Goal: Task Accomplishment & Management: Complete application form

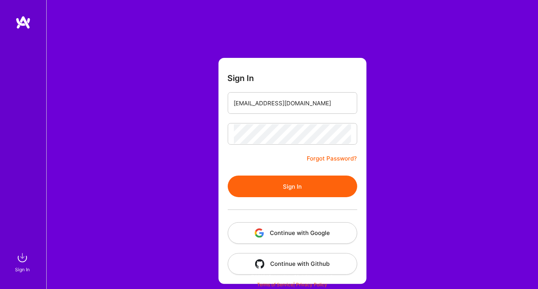
click at [300, 185] on button "Sign In" at bounding box center [292, 186] width 129 height 22
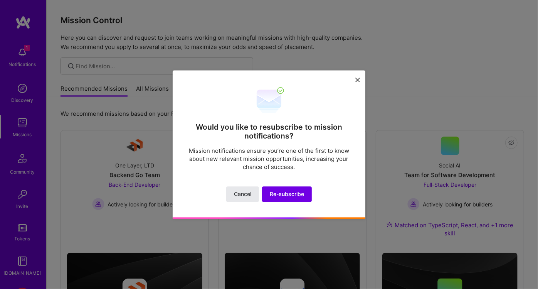
click at [238, 192] on span "Cancel" at bounding box center [242, 194] width 17 height 8
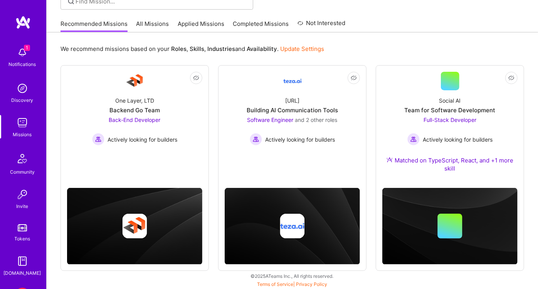
scroll to position [82, 0]
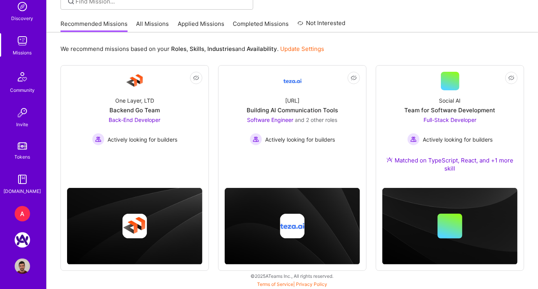
click at [18, 210] on div "A" at bounding box center [22, 213] width 15 height 15
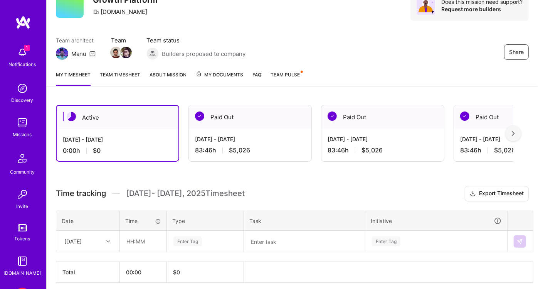
scroll to position [67, 0]
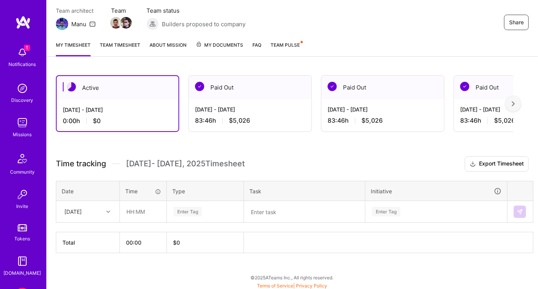
click at [118, 45] on link "Team timesheet" at bounding box center [120, 48] width 40 height 15
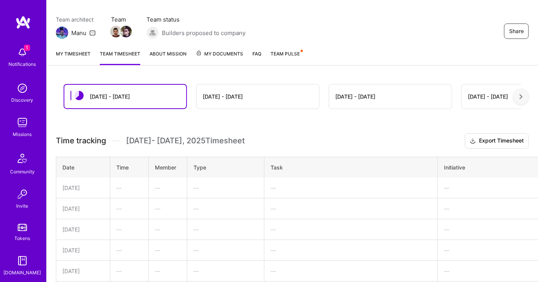
scroll to position [39, 0]
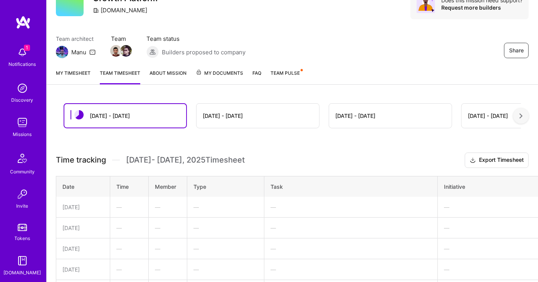
click at [21, 54] on img at bounding box center [22, 52] width 15 height 15
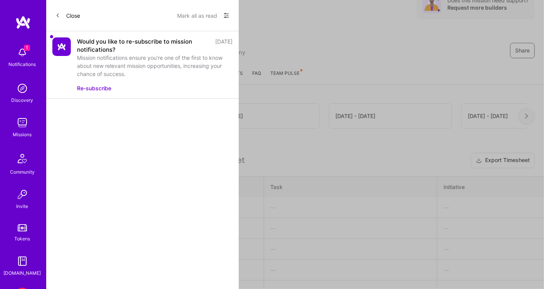
click at [185, 15] on button "Mark all as read" at bounding box center [197, 15] width 40 height 12
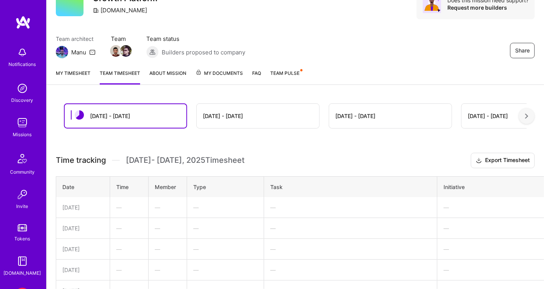
click at [269, 59] on div "Notifications Discovery Missions Community Invite Tokens [DOMAIN_NAME] A [DOMAI…" at bounding box center [272, 205] width 544 height 489
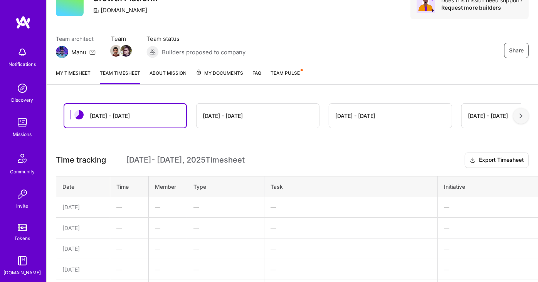
click at [74, 66] on div "My timesheet Team timesheet About Mission My Documents FAQ Team Pulse" at bounding box center [292, 74] width 491 height 22
click at [74, 67] on div "My timesheet Team timesheet About Mission My Documents FAQ Team Pulse" at bounding box center [292, 74] width 491 height 22
drag, startPoint x: 74, startPoint y: 67, endPoint x: 77, endPoint y: 72, distance: 5.6
click at [77, 72] on link "My timesheet" at bounding box center [73, 76] width 35 height 15
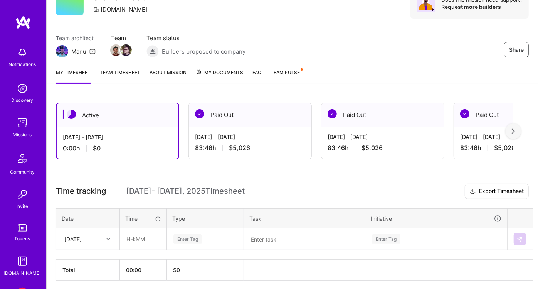
scroll to position [67, 0]
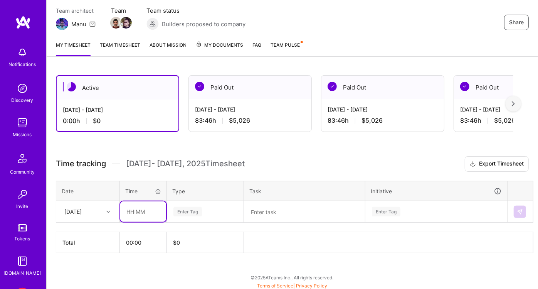
click at [146, 211] on input "text" at bounding box center [143, 211] width 46 height 20
type input "20:00"
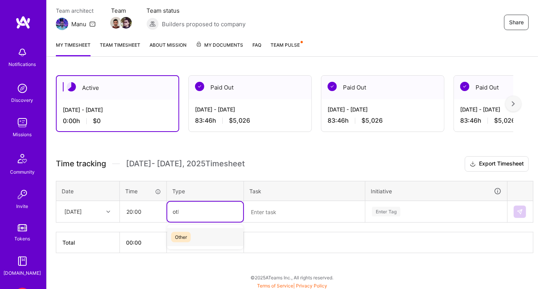
type input "othe"
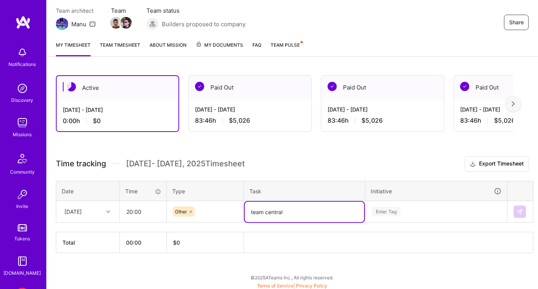
type textarea "team central"
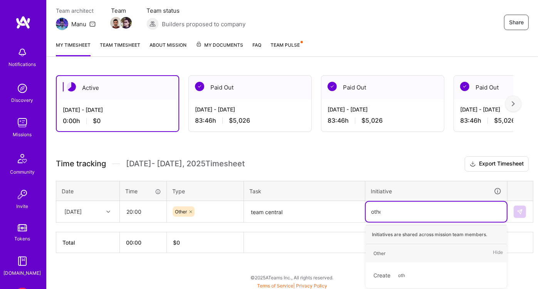
type input "other"
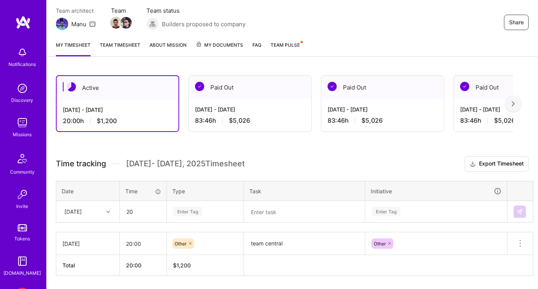
type input "20:00"
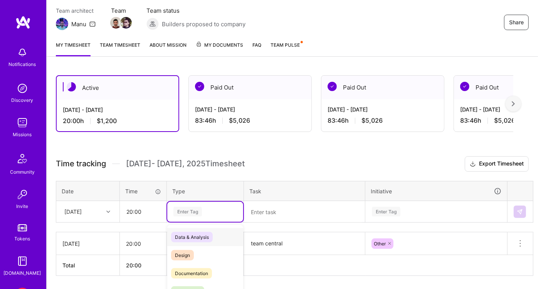
scroll to position [89, 0]
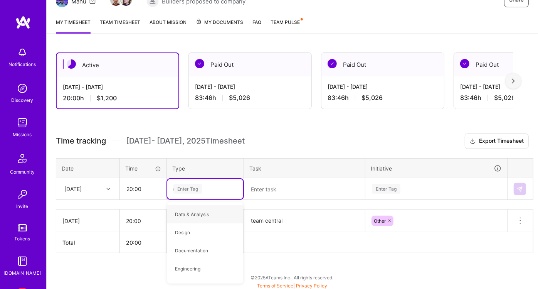
type input "other"
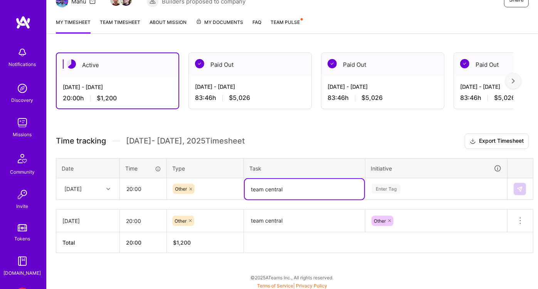
type textarea "team central"
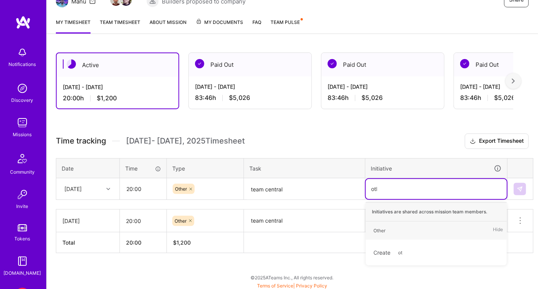
type input "other"
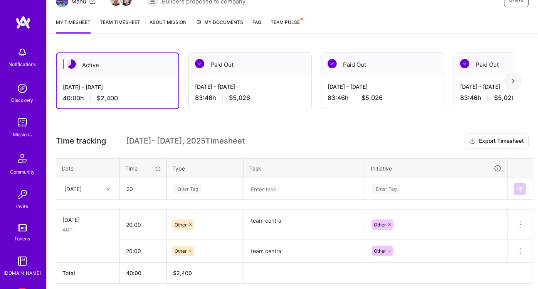
type input "20:00"
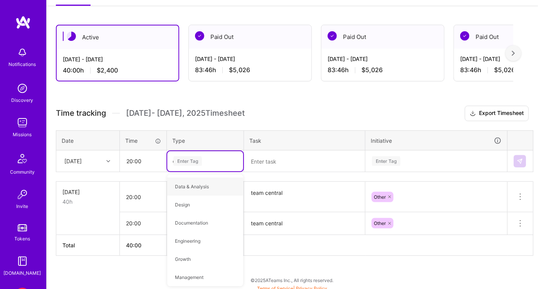
scroll to position [120, 0]
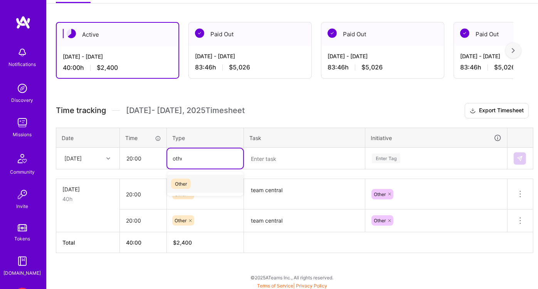
type input "other"
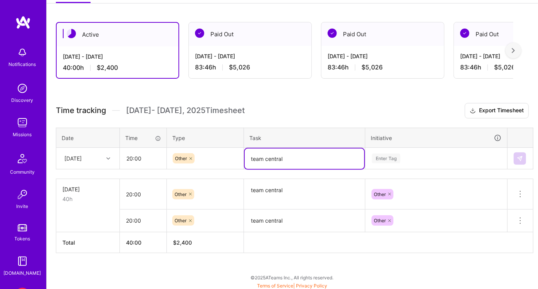
type textarea "team central"
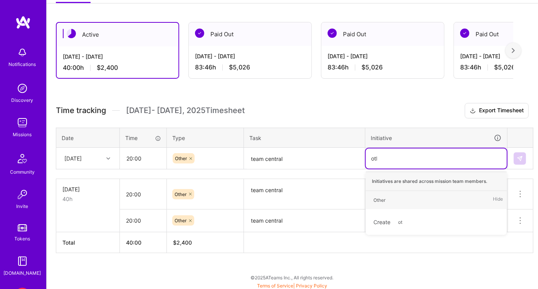
type input "other"
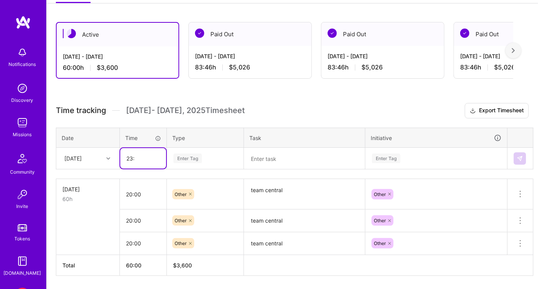
type input "23:46"
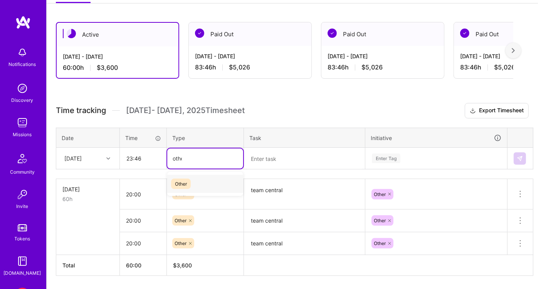
type input "other"
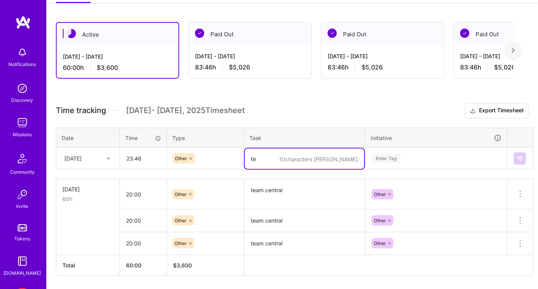
type textarea "t"
type textarea "core platform"
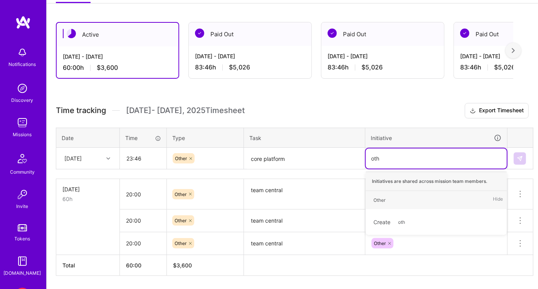
type input "othe"
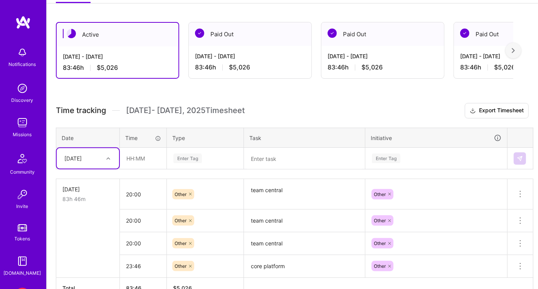
scroll to position [152, 0]
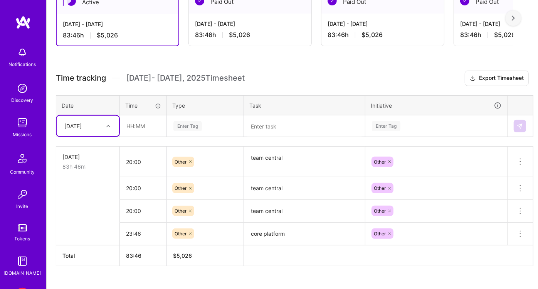
click at [273, 233] on textarea "core platform" at bounding box center [304, 233] width 119 height 21
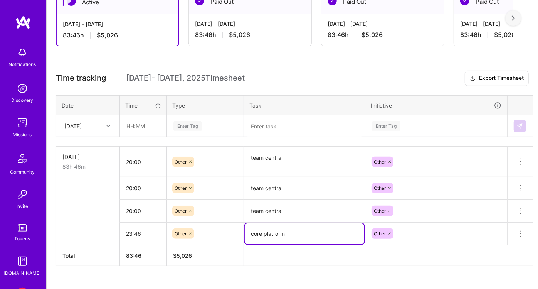
click at [273, 233] on textarea "core platform" at bounding box center [304, 233] width 119 height 21
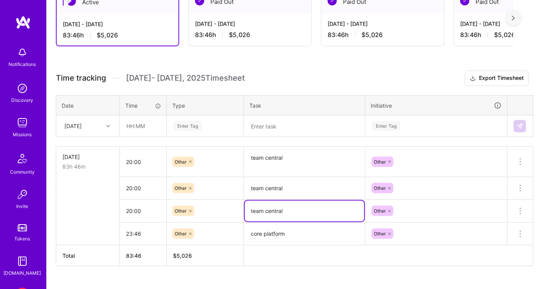
click at [274, 208] on textarea "team central" at bounding box center [304, 210] width 119 height 21
paste textarea "core platform"
type textarea "core platform"
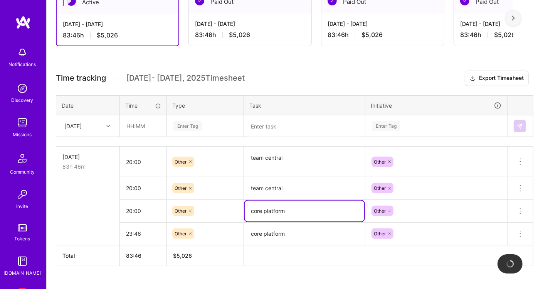
click at [277, 191] on textarea "team central" at bounding box center [304, 188] width 119 height 21
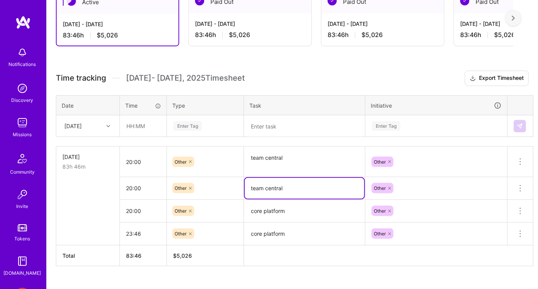
click at [277, 191] on textarea "team central" at bounding box center [304, 188] width 119 height 21
paste textarea "core platform"
type textarea "core platform"
click at [273, 156] on textarea "team central" at bounding box center [304, 161] width 119 height 29
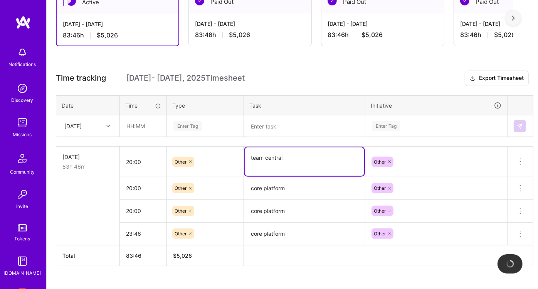
click at [273, 156] on textarea "team central" at bounding box center [304, 161] width 119 height 29
paste textarea "core platform"
type textarea "core platform"
click at [282, 223] on textarea "core platform" at bounding box center [304, 234] width 119 height 22
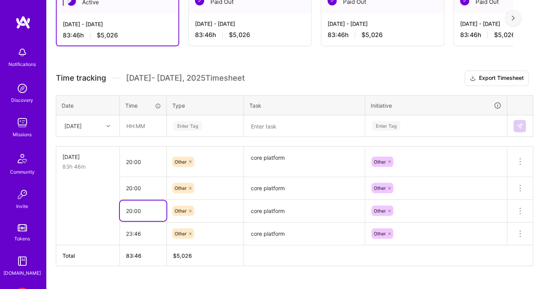
click at [124, 206] on input "20:00" at bounding box center [143, 210] width 47 height 20
click at [103, 206] on td at bounding box center [88, 210] width 64 height 23
click at [136, 209] on input "20:00" at bounding box center [143, 210] width 47 height 20
click at [132, 209] on input "20:00" at bounding box center [143, 210] width 47 height 20
type input "20:00"
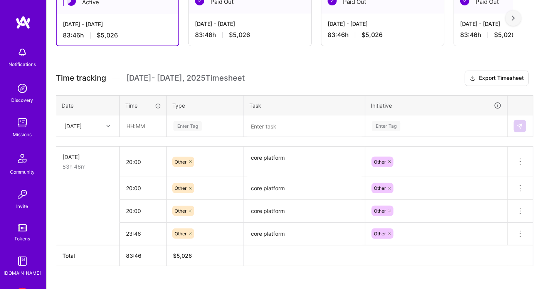
click at [300, 256] on th at bounding box center [388, 255] width 289 height 21
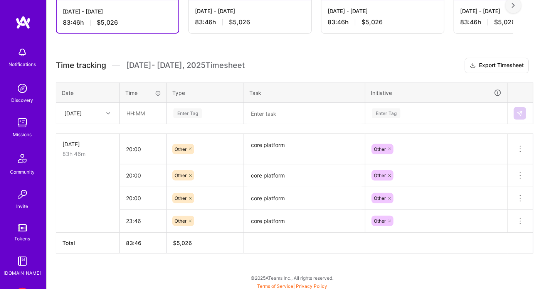
scroll to position [0, 0]
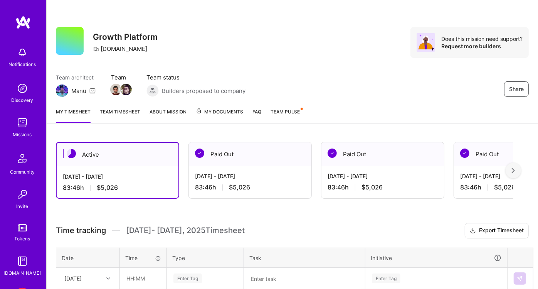
click at [242, 154] on div "Paid Out" at bounding box center [250, 154] width 123 height 24
